Goal: Submit feedback/report problem

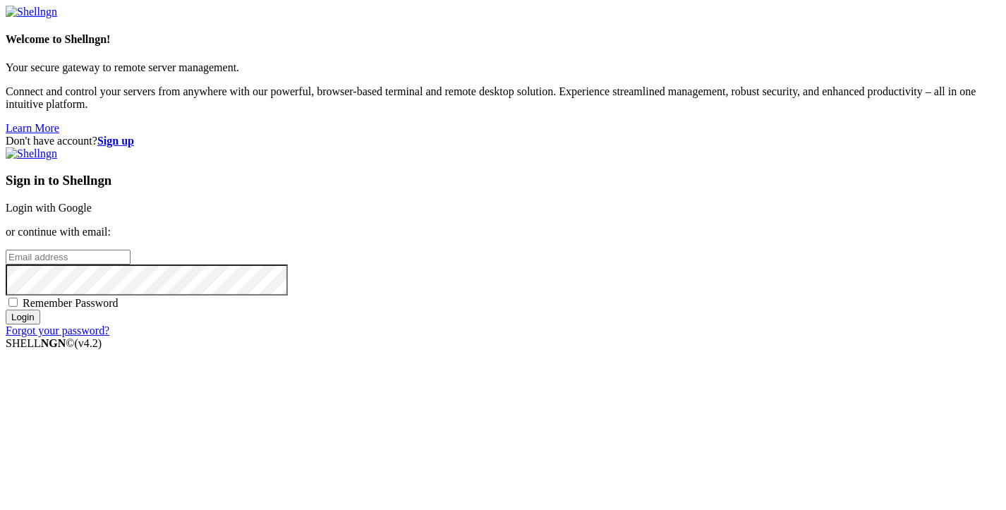
type input "[EMAIL_ADDRESS][DOMAIN_NAME]"
click at [40, 324] on input "Login" at bounding box center [23, 317] width 35 height 15
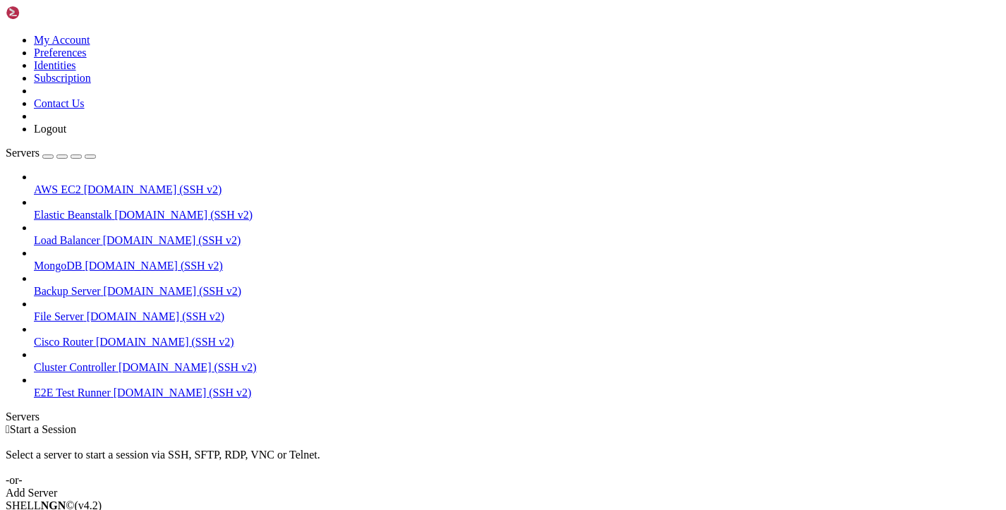
click at [121, 234] on link "Load Balancer [DOMAIN_NAME] (SSH v2)" at bounding box center [517, 240] width 966 height 13
click at [81, 183] on span "AWS EC2" at bounding box center [57, 189] width 47 height 12
click at [6, 34] on icon at bounding box center [6, 34] width 0 height 0
click at [90, 46] on link "My Account" at bounding box center [62, 40] width 56 height 12
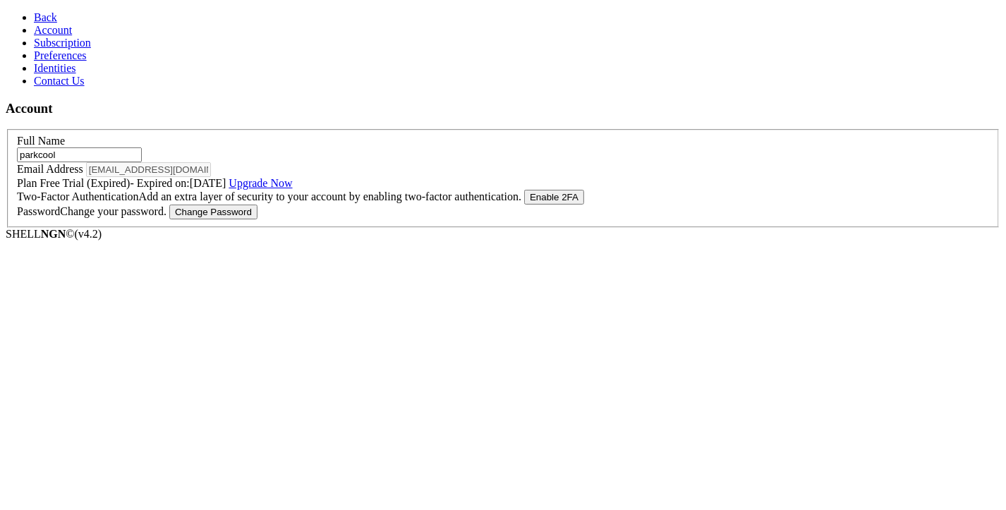
click at [76, 74] on link "Identities" at bounding box center [55, 68] width 42 height 12
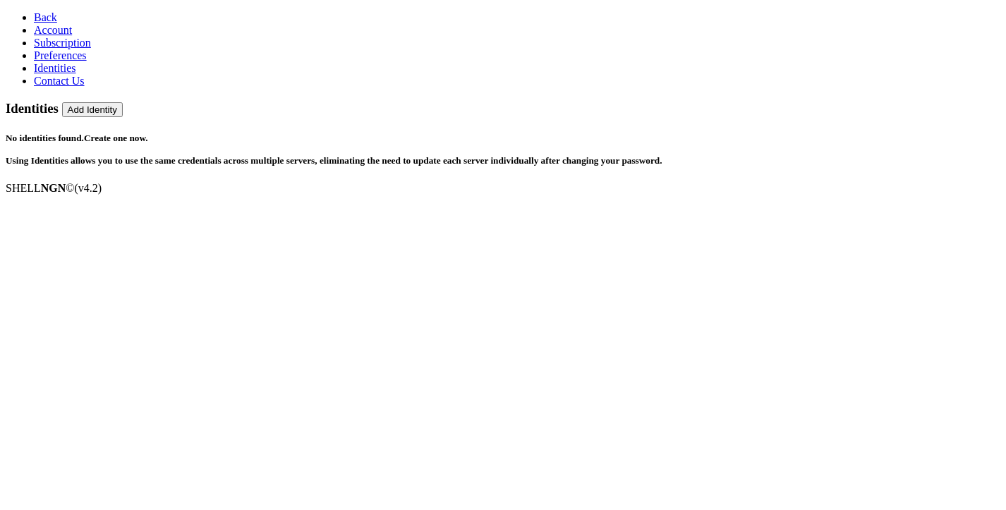
click at [87, 61] on link "Preferences" at bounding box center [60, 55] width 53 height 12
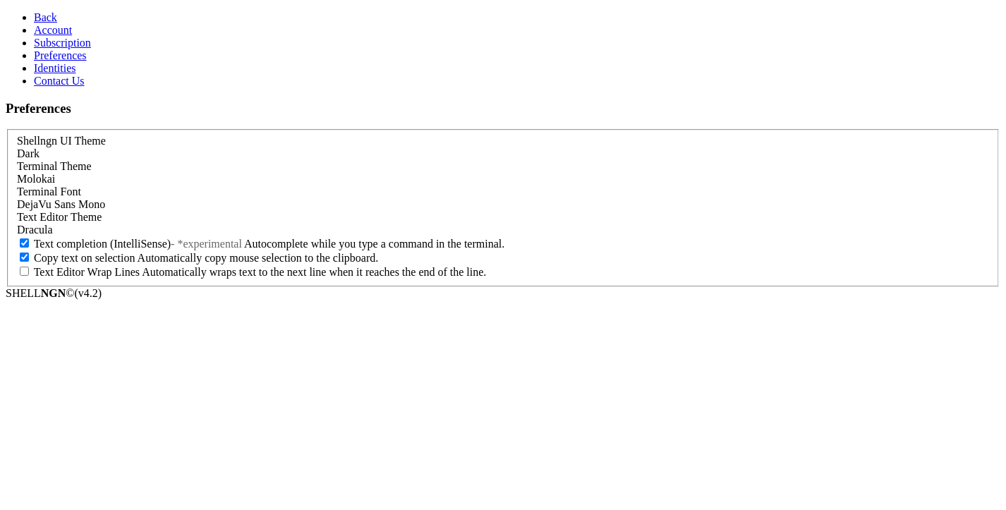
click at [91, 49] on link "Subscription" at bounding box center [62, 43] width 57 height 12
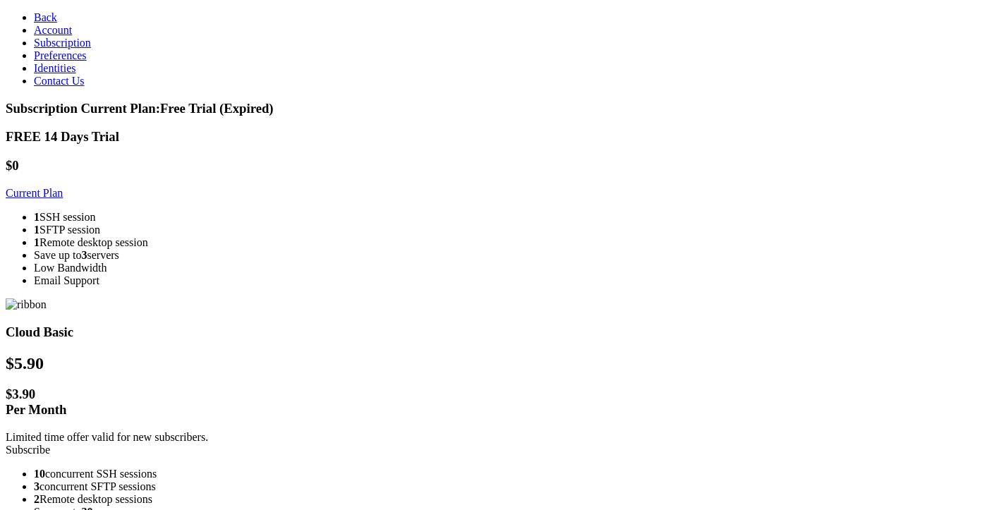
click at [72, 36] on link "Account" at bounding box center [53, 30] width 38 height 12
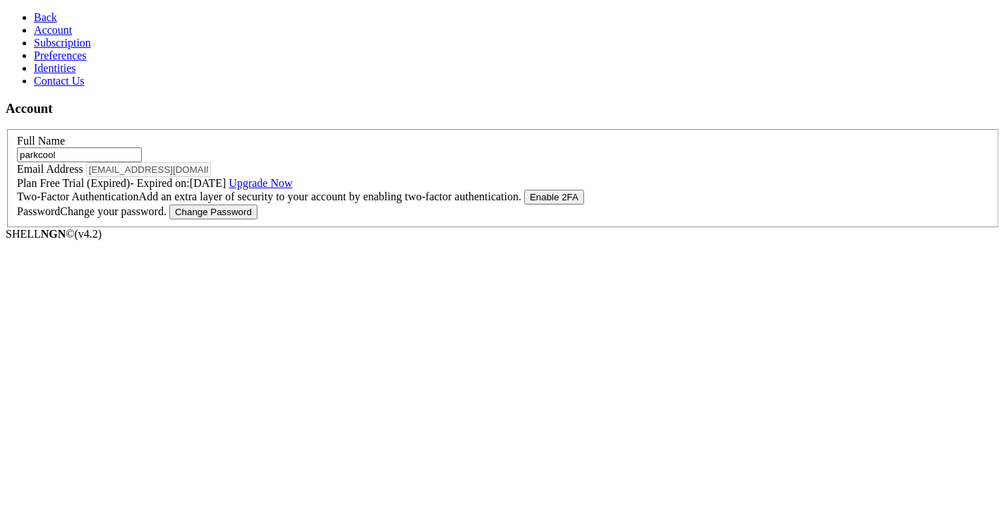
click at [85, 87] on link "Contact Us" at bounding box center [59, 81] width 51 height 12
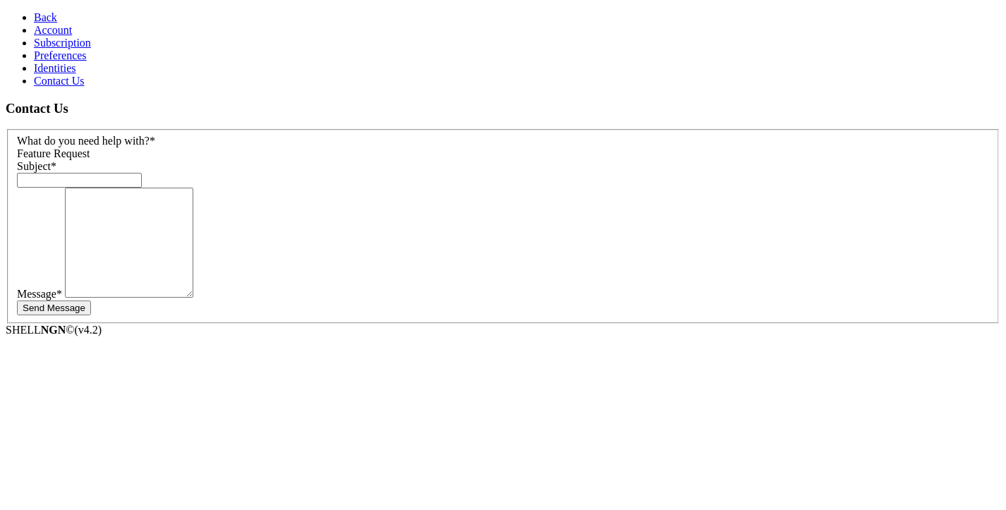
click at [243, 147] on div "Feature Request" at bounding box center [503, 153] width 972 height 13
click at [269, 160] on div "Subject *" at bounding box center [503, 174] width 972 height 28
click at [142, 173] on input "text" at bounding box center [79, 180] width 125 height 15
type input "please delete my account"
click at [142, 173] on input "please delete my account" at bounding box center [79, 180] width 125 height 15
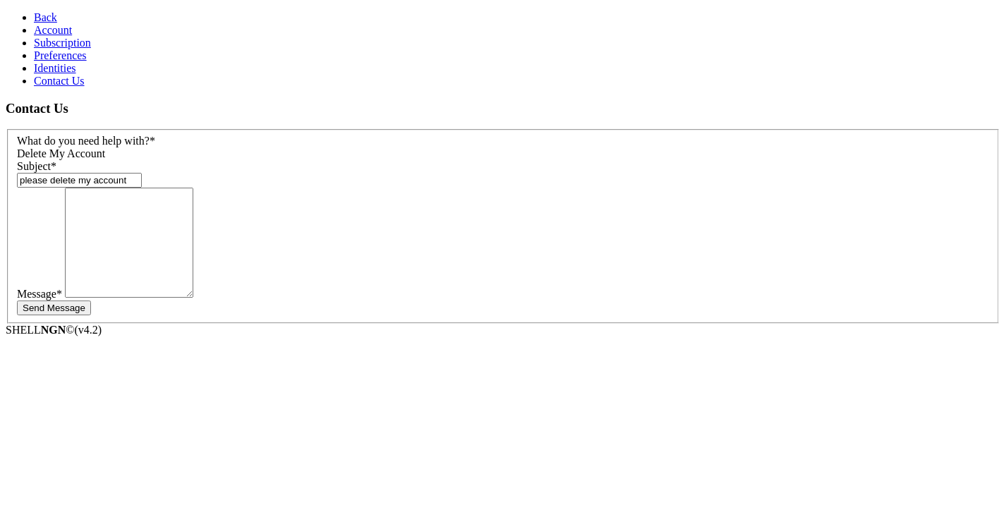
click at [193, 218] on textarea at bounding box center [129, 243] width 128 height 110
paste textarea "please delete my account"
type textarea "please delete my account"
click at [91, 301] on button "Send Message" at bounding box center [54, 308] width 74 height 15
